Goal: Task Accomplishment & Management: Manage account settings

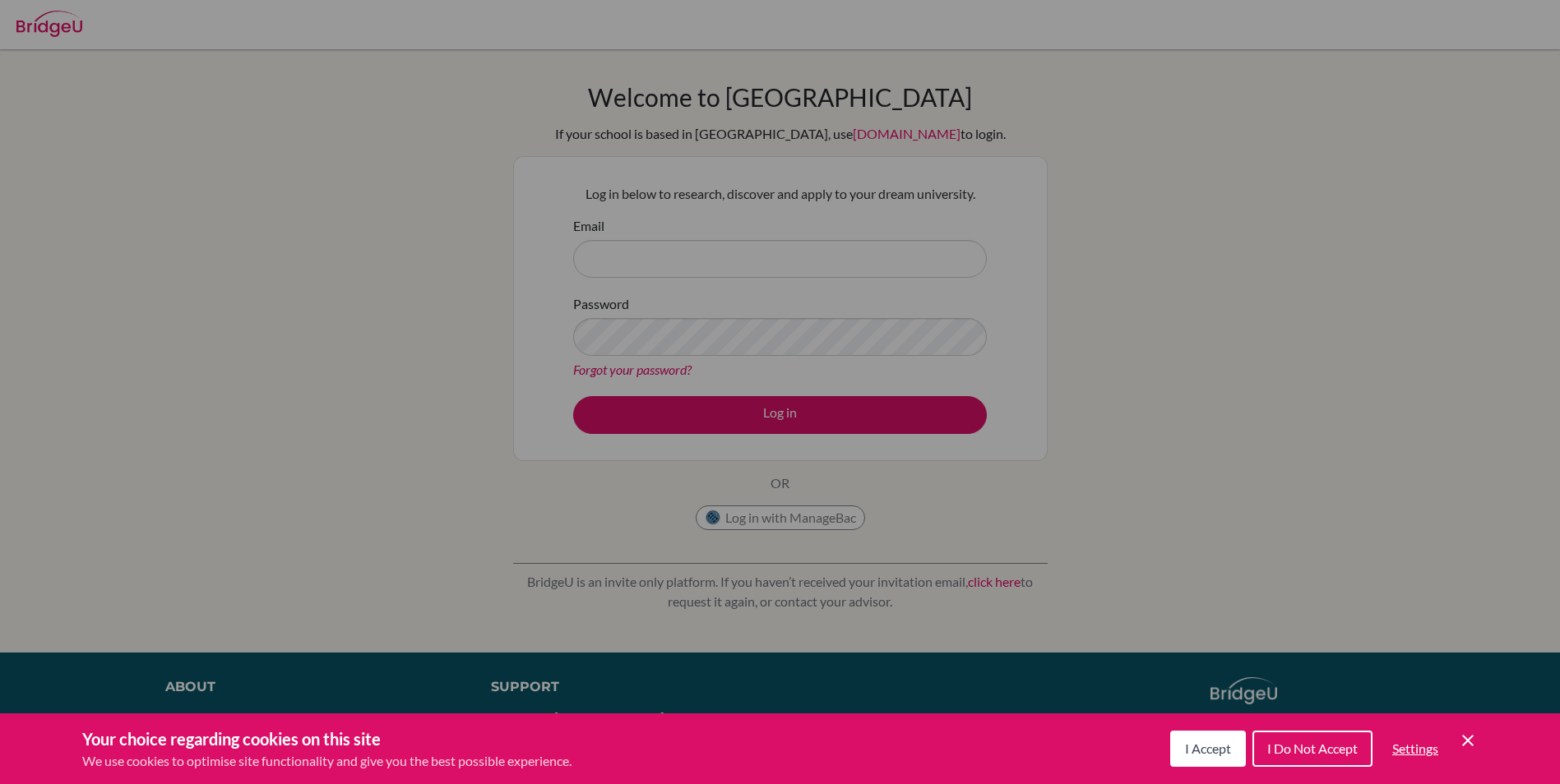
click at [1185, 747] on span "I Accept" at bounding box center [1207, 749] width 46 height 16
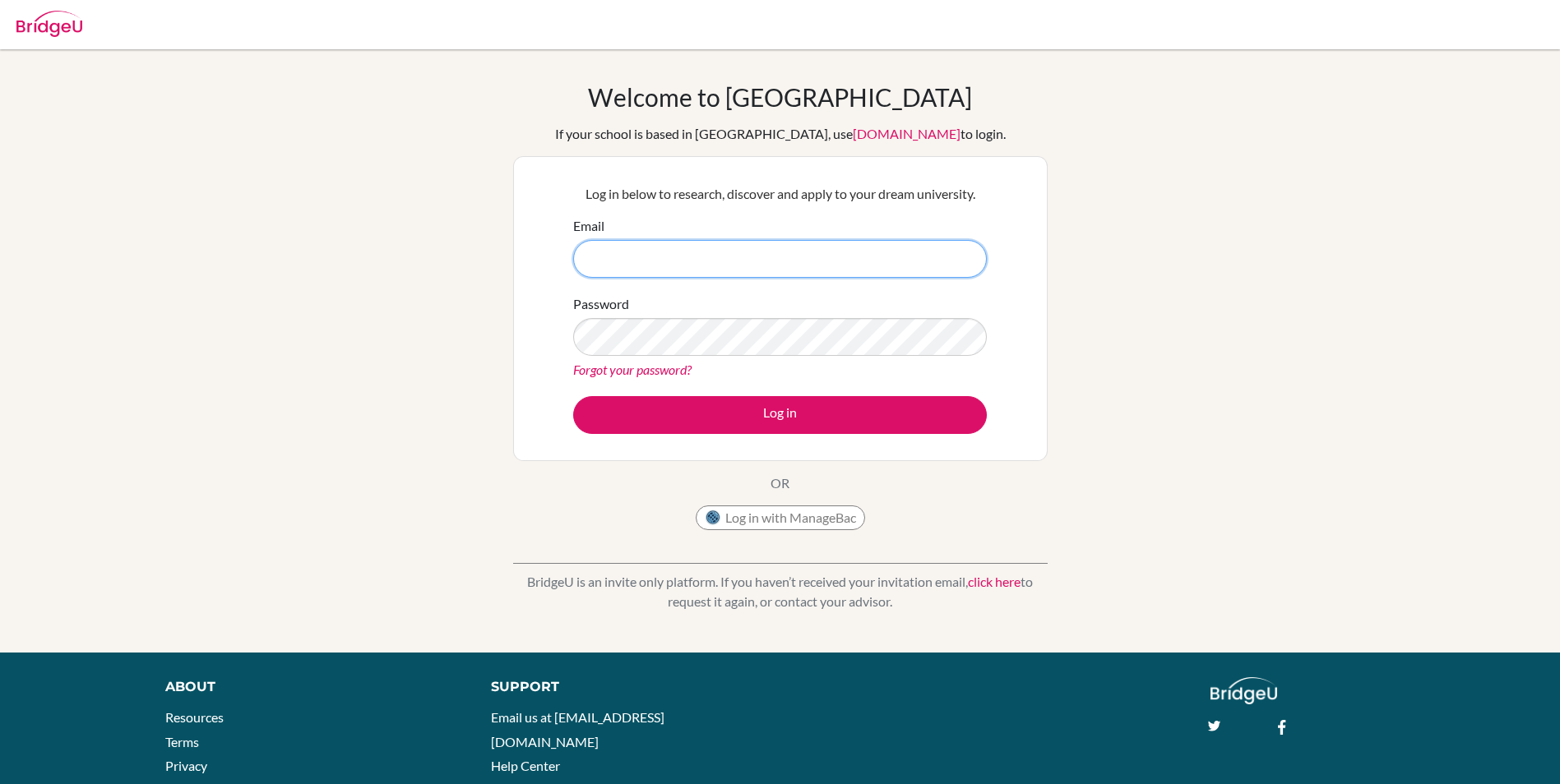
click at [659, 249] on input "Email" at bounding box center [780, 258] width 413 height 38
type input "32107@aisa.sch.ae"
click at [775, 523] on button "Log in with ManageBac" at bounding box center [780, 517] width 169 height 24
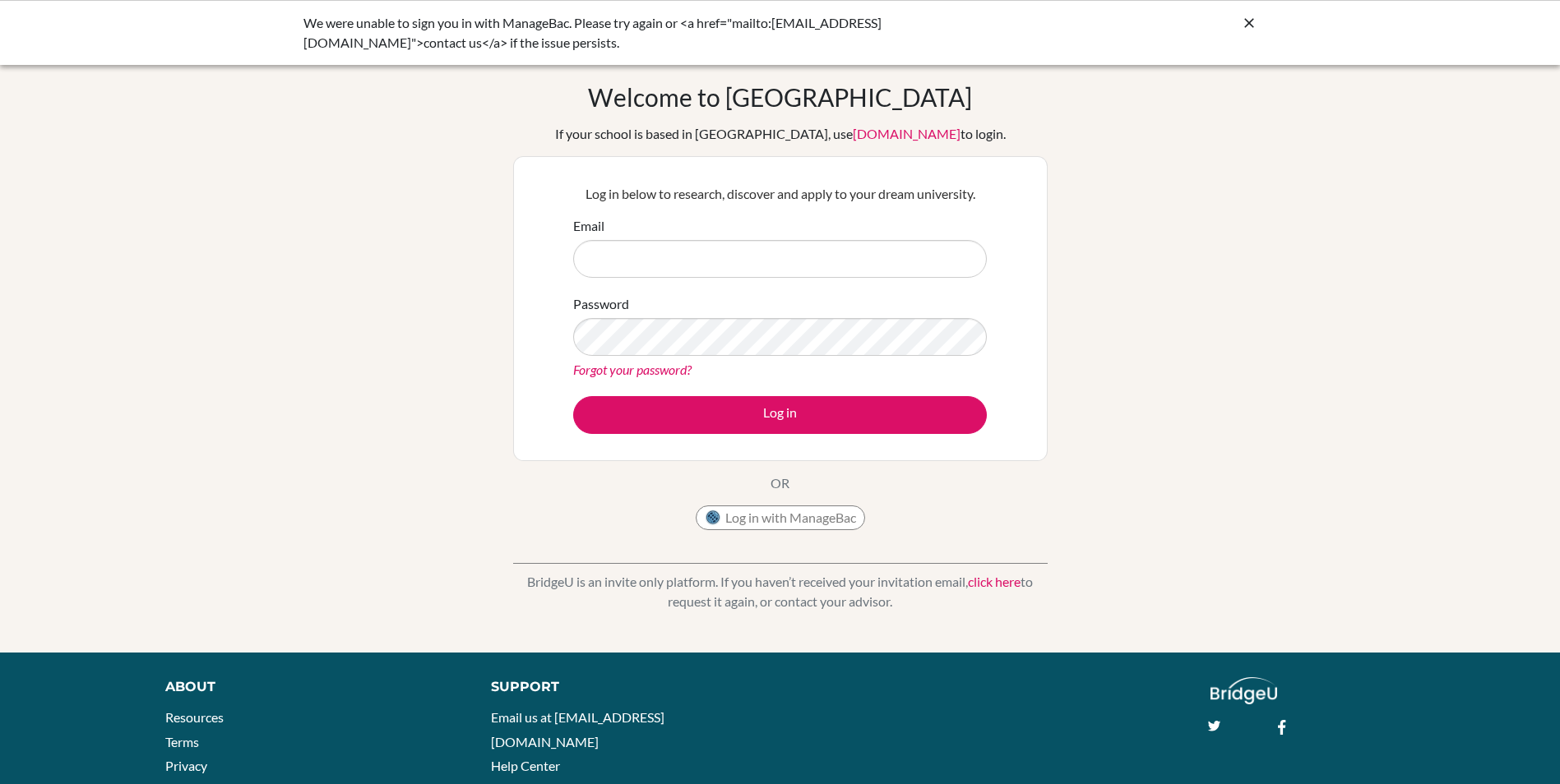
click at [1101, 87] on div "Welcome to [GEOGRAPHIC_DATA] If your school is based in [GEOGRAPHIC_DATA], use …" at bounding box center [780, 350] width 1560 height 537
click at [1241, 22] on icon at bounding box center [1249, 23] width 17 height 17
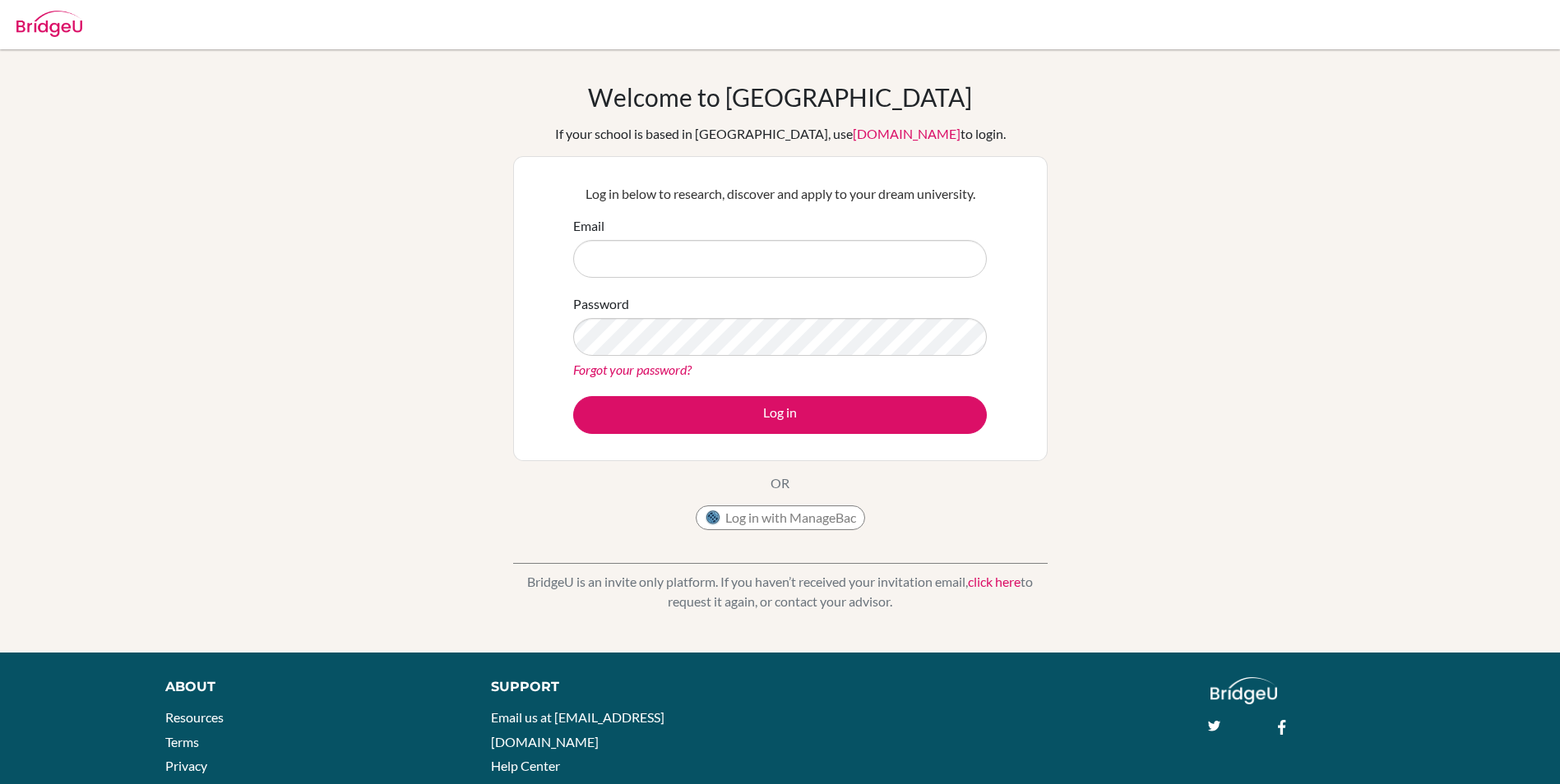
click at [777, 285] on form "Email Password Forgot your password? Log in" at bounding box center [780, 325] width 413 height 218
click at [736, 243] on input "Email" at bounding box center [780, 258] width 413 height 38
type input "[EMAIL_ADDRESS][DOMAIN_NAME]"
click at [796, 524] on button "Log in with ManageBac" at bounding box center [780, 517] width 169 height 24
click at [707, 269] on input "Email" at bounding box center [780, 258] width 413 height 38
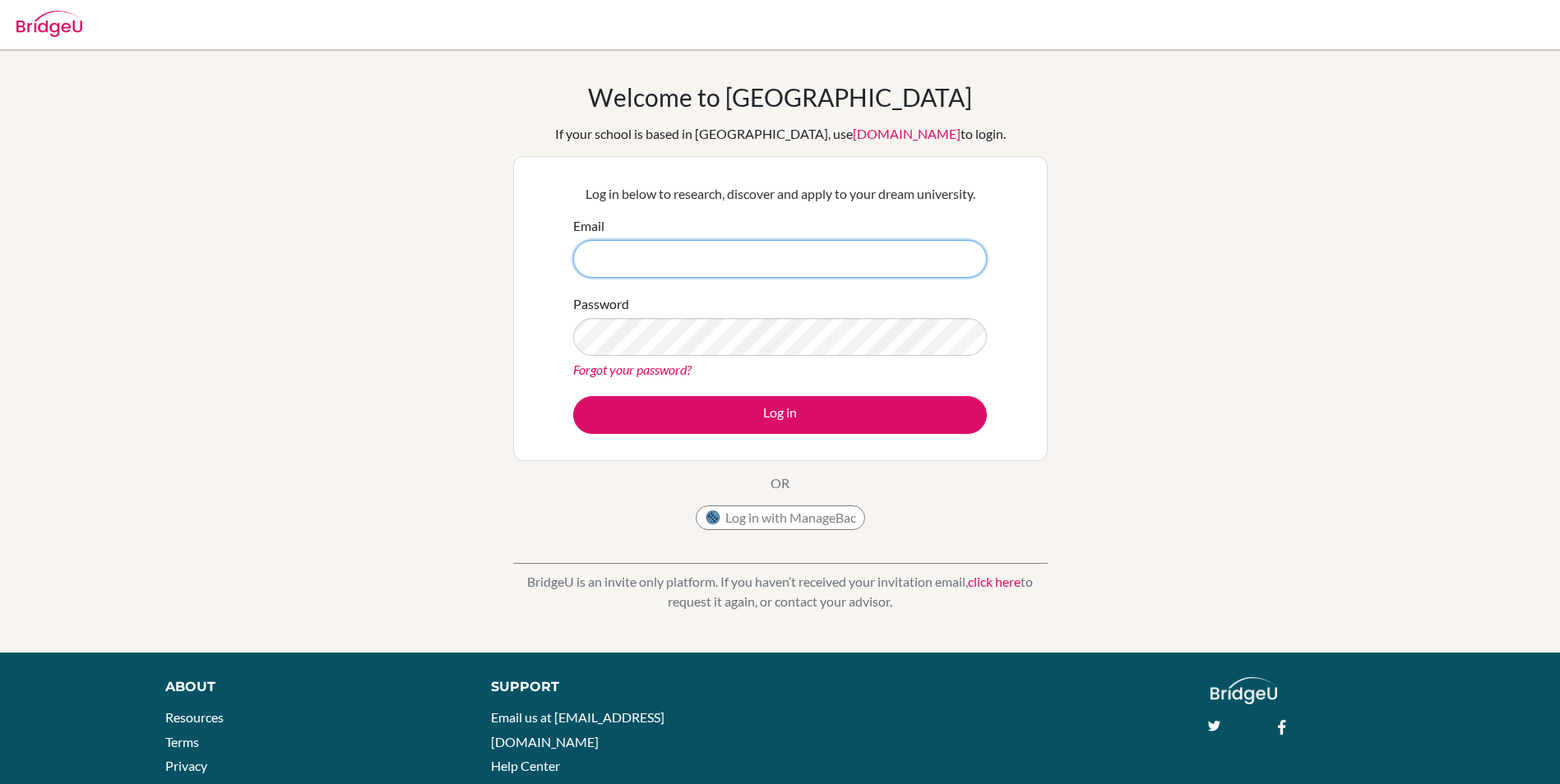
type input "[EMAIL_ADDRESS][DOMAIN_NAME]"
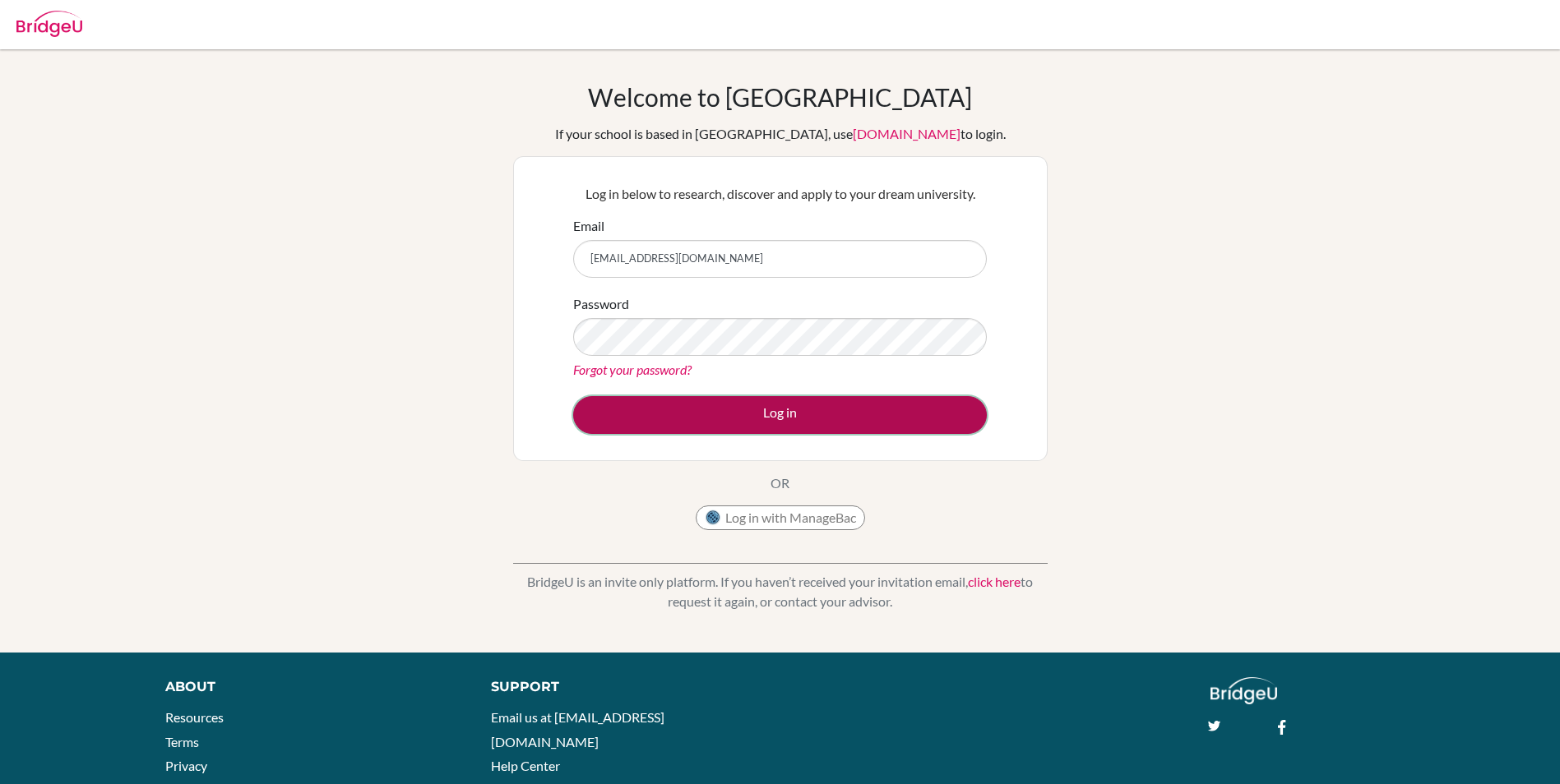
click at [725, 409] on button "Log in" at bounding box center [780, 415] width 413 height 38
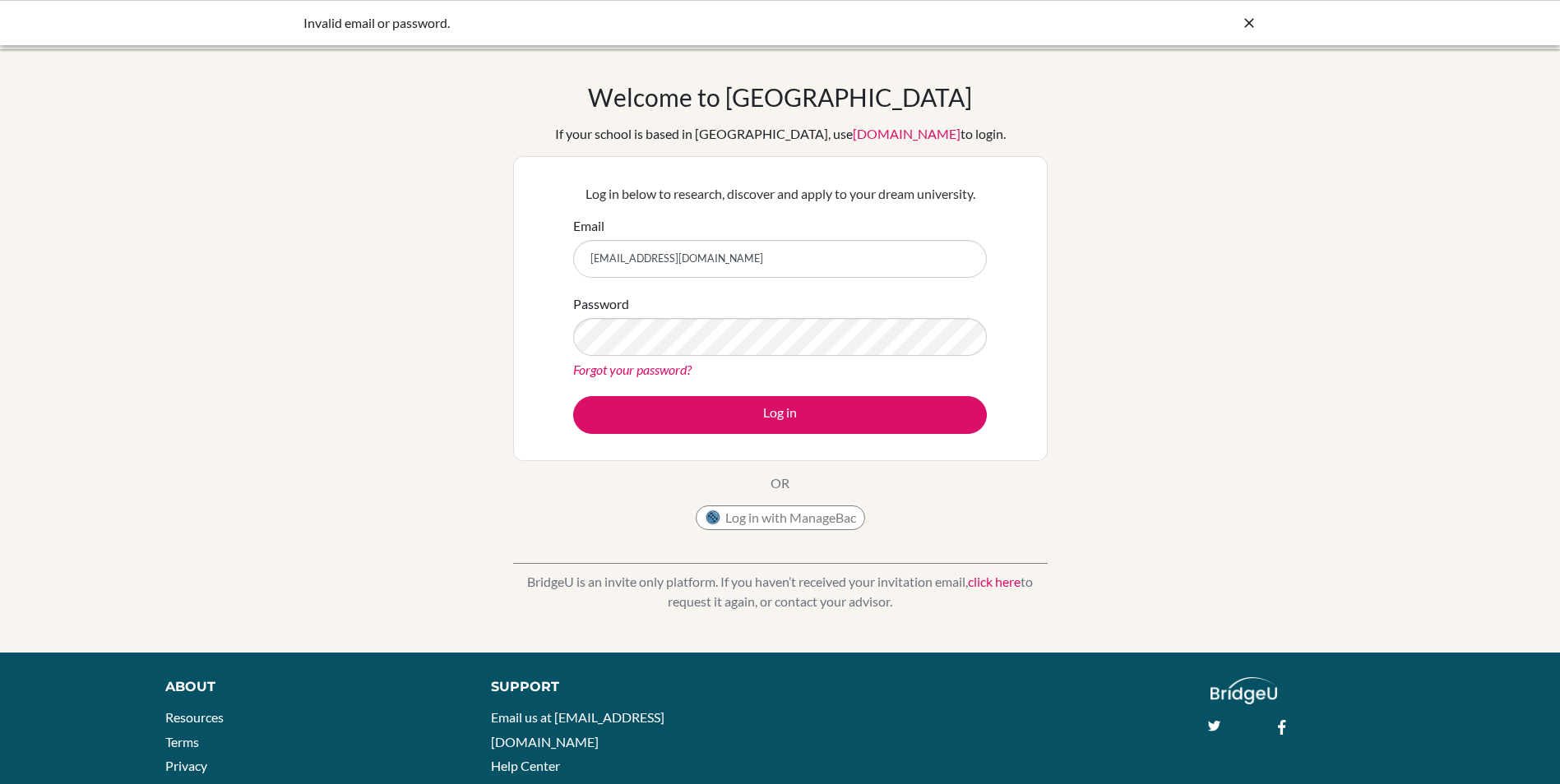
click at [1241, 24] on icon at bounding box center [1249, 23] width 17 height 17
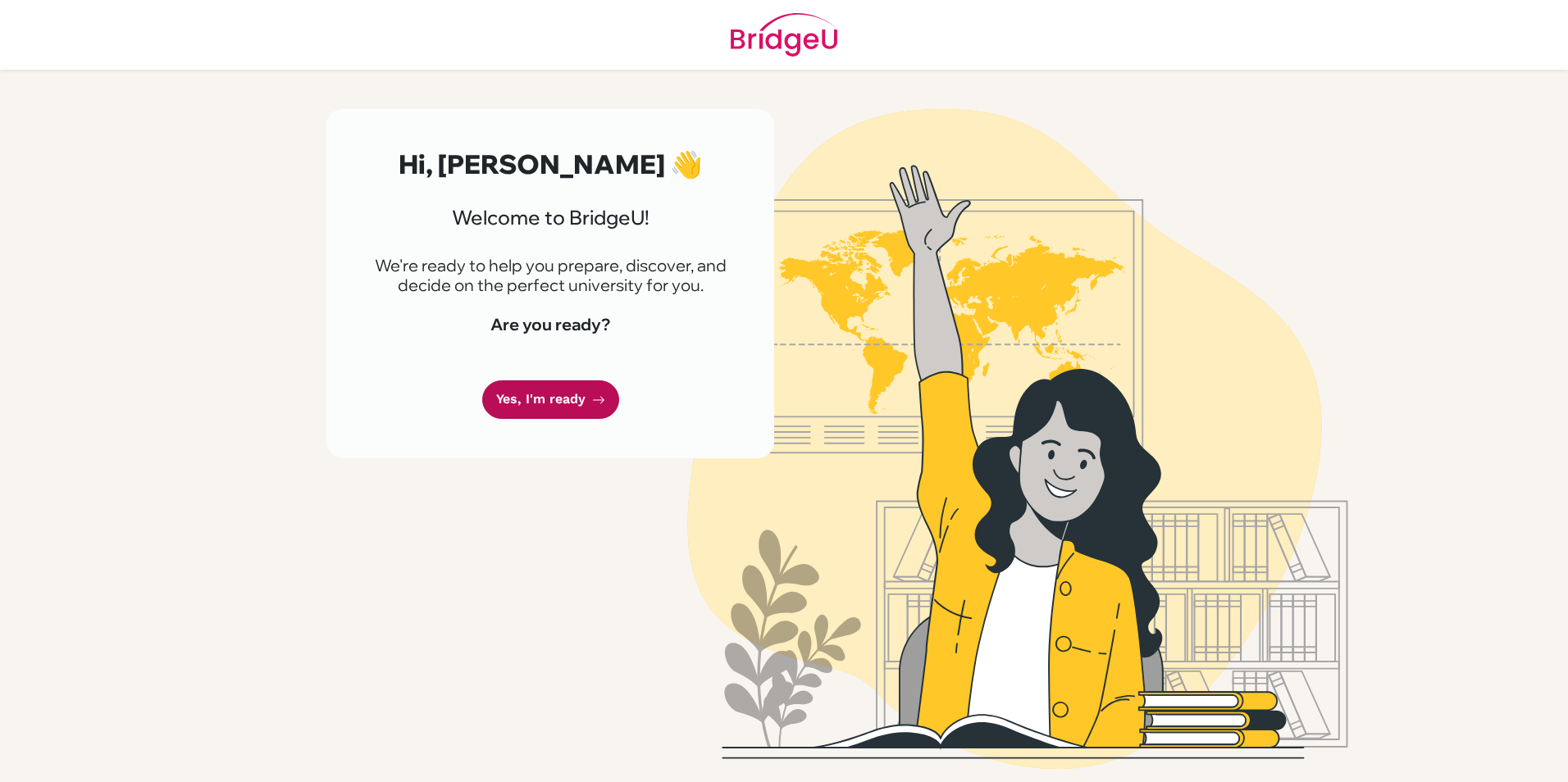
click at [529, 407] on link "Yes, I'm ready" at bounding box center [551, 399] width 137 height 38
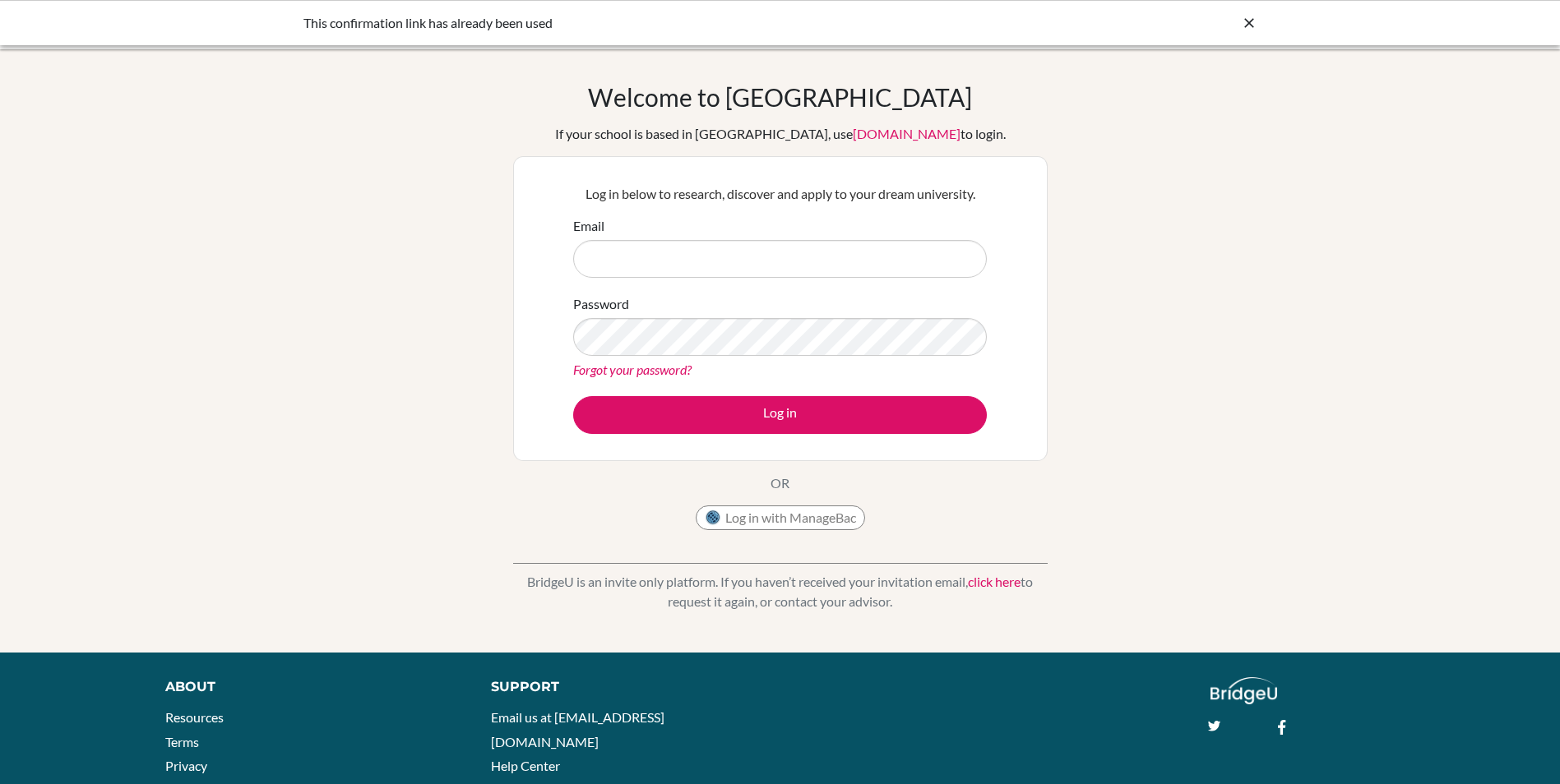
click at [740, 237] on div "Email" at bounding box center [780, 247] width 413 height 62
click at [736, 254] on input "Email" at bounding box center [780, 258] width 413 height 38
click at [1254, 390] on div "Welcome to BridgeU If your school is based in China, use app.bridge-u.com.cn to…" at bounding box center [780, 350] width 1560 height 537
click at [1251, 17] on icon at bounding box center [1249, 23] width 17 height 17
